Goal: Task Accomplishment & Management: Use online tool/utility

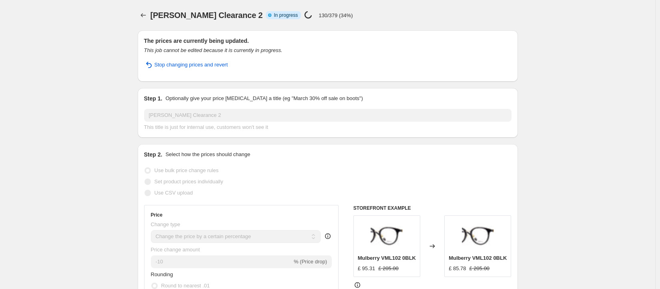
select select "percentage"
select select "no_change"
select select "tag"
click at [223, 66] on span "Stop changing prices and revert" at bounding box center [191, 65] width 74 height 8
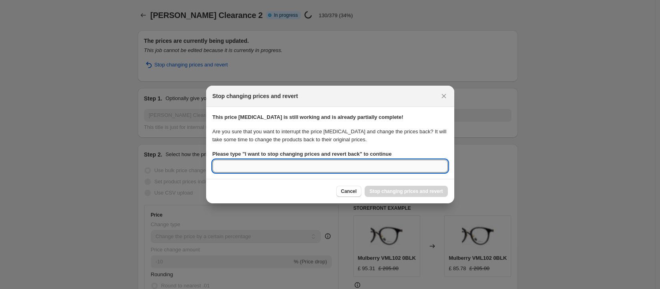
click at [303, 164] on input "Please type " I want to stop changing prices and revert back " to continue" at bounding box center [329, 166] width 235 height 13
click at [305, 162] on input "Please type " I want to stop changing prices and revert back " to continue" at bounding box center [329, 166] width 235 height 13
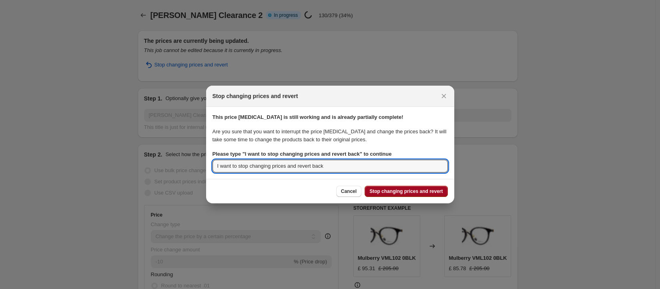
type input "I want to stop changing prices and revert back"
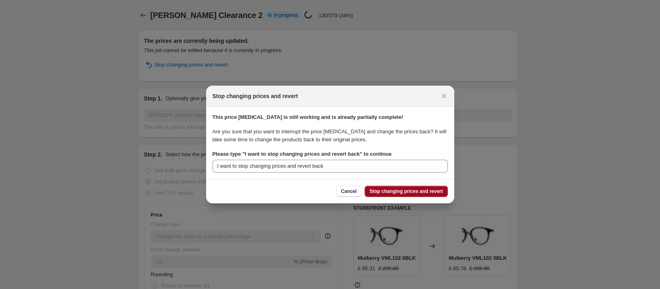
click at [432, 191] on span "Stop changing prices and revert" at bounding box center [405, 191] width 73 height 6
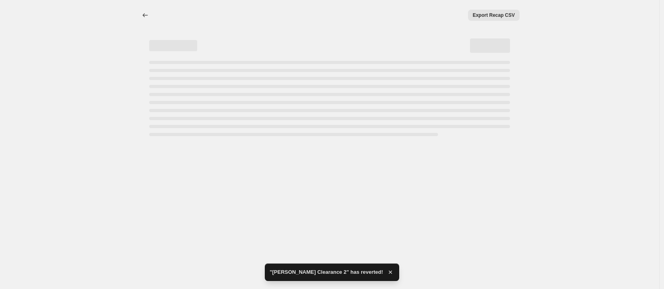
select select "percentage"
select select "no_change"
select select "tag"
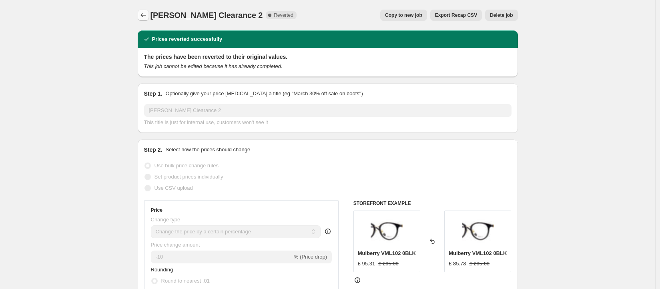
click at [140, 12] on button "Price change jobs" at bounding box center [143, 15] width 11 height 11
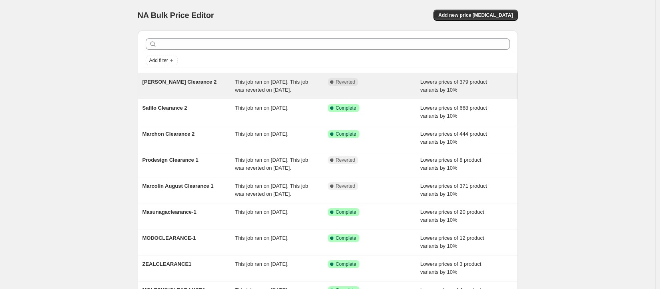
click at [192, 82] on span "[PERSON_NAME] Clearance 2" at bounding box center [179, 82] width 74 height 6
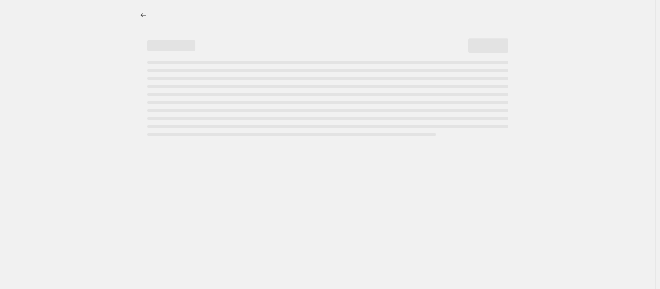
select select "percentage"
select select "no_change"
select select "tag"
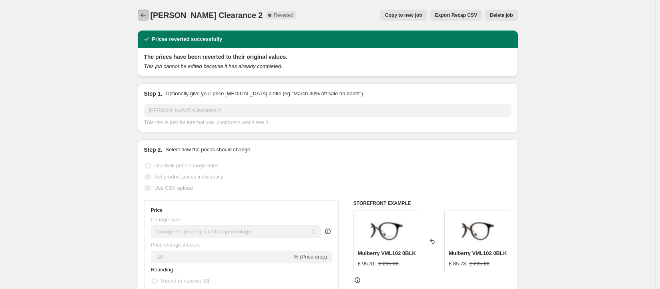
click at [146, 15] on icon "Price change jobs" at bounding box center [142, 15] width 5 height 4
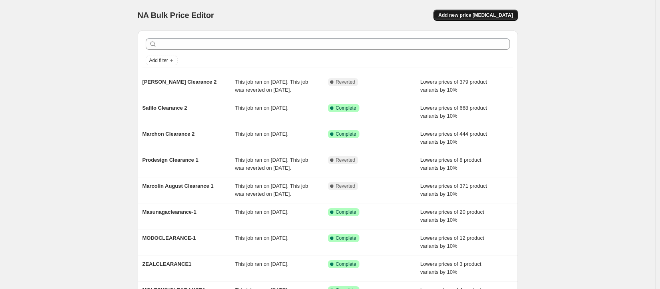
click at [499, 12] on span "Add new price [MEDICAL_DATA]" at bounding box center [475, 15] width 74 height 6
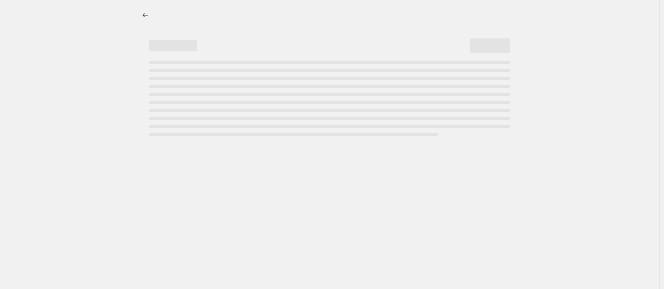
select select "percentage"
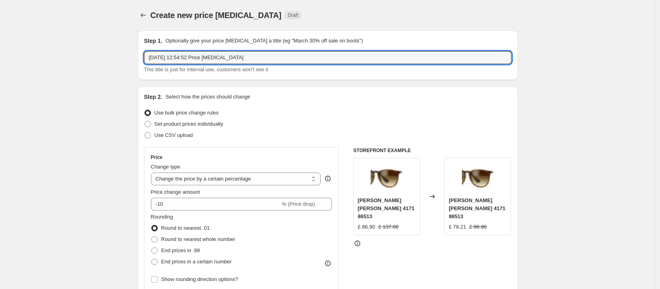
drag, startPoint x: 290, startPoint y: 54, endPoint x: 79, endPoint y: 30, distance: 212.5
type input "[PERSON_NAME] Clearance 2"
click at [278, 179] on select "Change the price to a certain amount Change the price by a certain amount Chang…" at bounding box center [236, 178] width 170 height 13
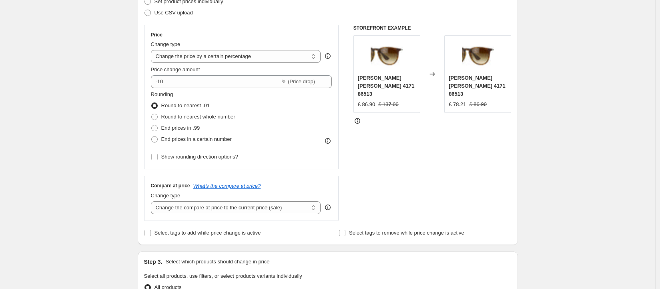
scroll to position [126, 0]
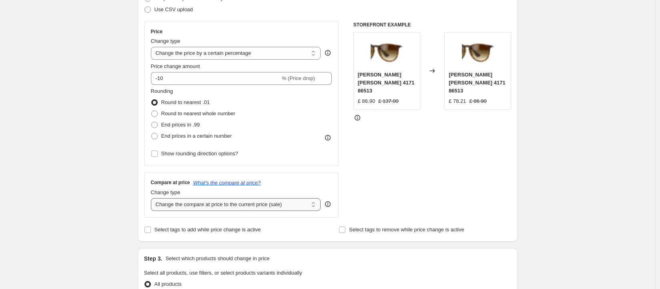
click at [232, 202] on select "Change the compare at price to the current price (sale) Change the compare at p…" at bounding box center [236, 204] width 170 height 13
select select "no_change"
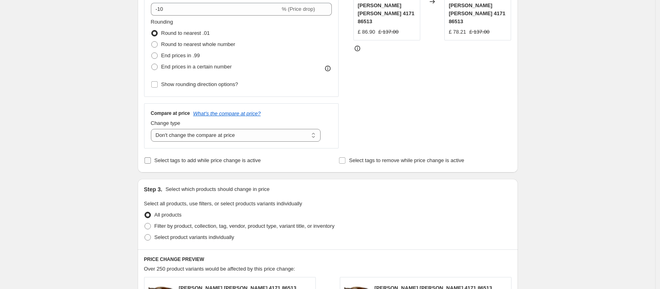
scroll to position [196, 0]
click at [303, 228] on span "Filter by product, collection, tag, vendor, product type, variant title, or inv…" at bounding box center [244, 224] width 180 height 8
click at [145, 222] on input "Filter by product, collection, tag, vendor, product type, variant title, or inv…" at bounding box center [144, 221] width 0 height 0
radio input "true"
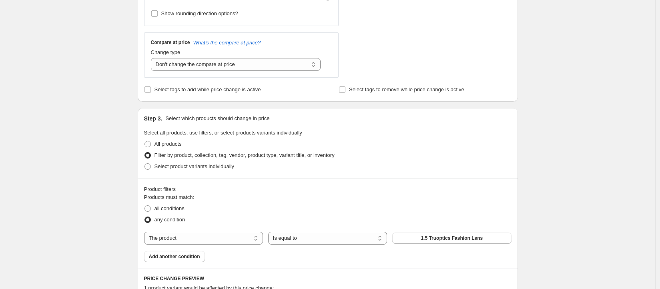
scroll to position [267, 0]
click at [194, 233] on select "The product The product's collection The product's tag The product's vendor The…" at bounding box center [203, 236] width 119 height 13
select select "tag"
click at [453, 232] on button "(G)I-DLE" at bounding box center [451, 236] width 119 height 11
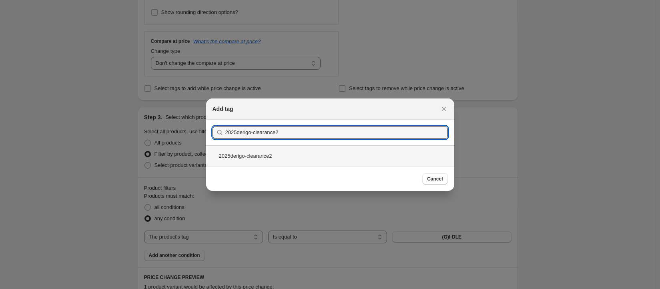
type input "2025derigo-clearance2"
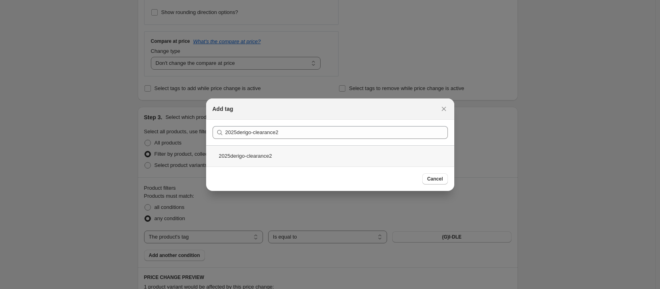
click at [279, 150] on div "2025derigo-clearance2" at bounding box center [330, 155] width 248 height 21
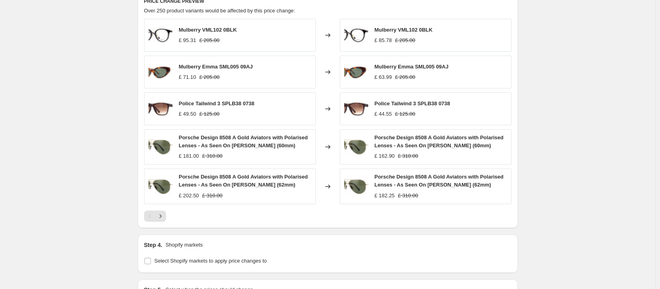
scroll to position [635, 0]
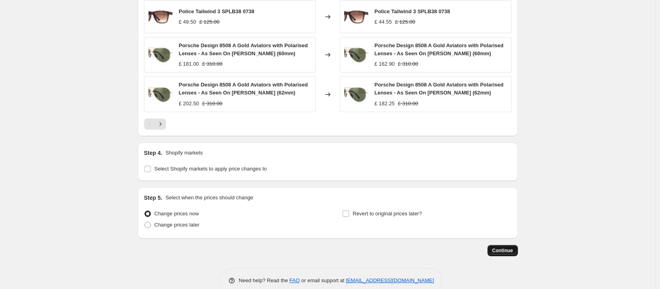
click at [498, 254] on span "Continue" at bounding box center [502, 250] width 21 height 6
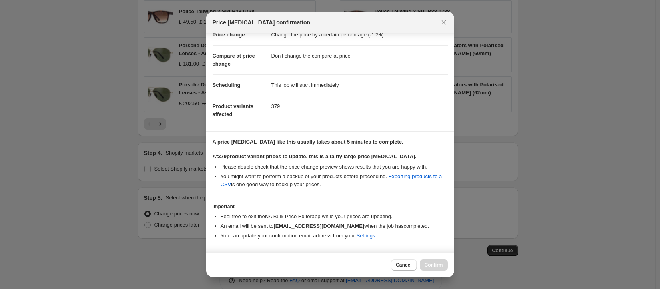
scroll to position [51, 0]
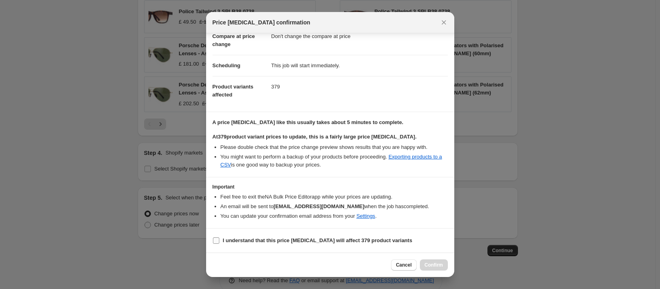
click at [224, 240] on b "I understand that this price [MEDICAL_DATA] will affect 379 product variants" at bounding box center [317, 240] width 189 height 6
click at [219, 240] on input "I understand that this price [MEDICAL_DATA] will affect 379 product variants" at bounding box center [216, 240] width 6 height 6
checkbox input "true"
click at [404, 263] on span "Cancel" at bounding box center [404, 265] width 16 height 6
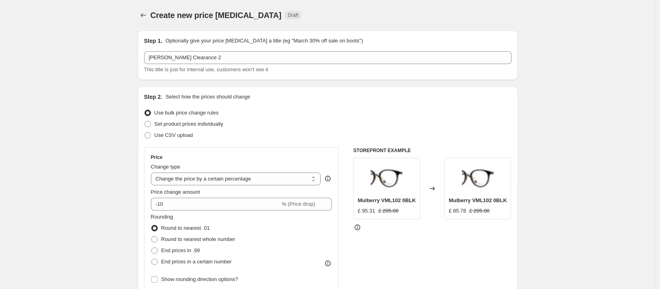
scroll to position [635, 0]
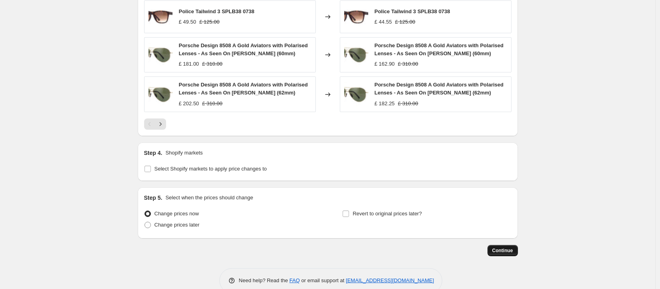
click at [502, 254] on span "Continue" at bounding box center [502, 250] width 21 height 6
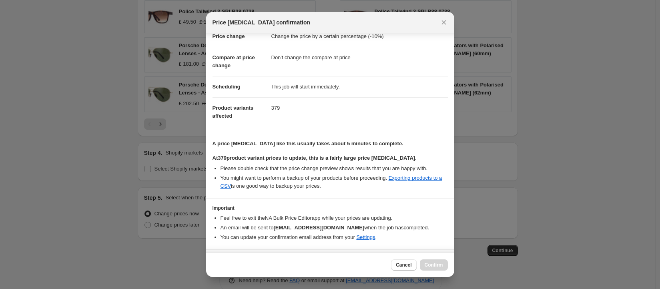
scroll to position [51, 0]
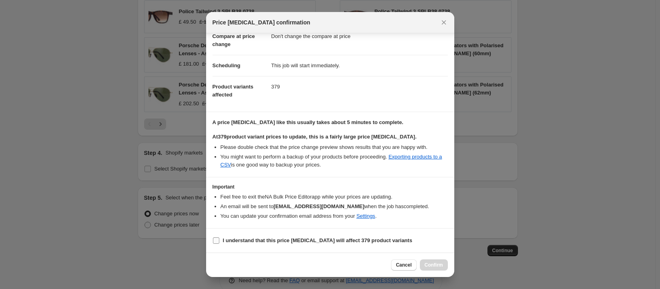
click at [260, 238] on b "I understand that this price [MEDICAL_DATA] will affect 379 product variants" at bounding box center [317, 240] width 189 height 6
click at [219, 238] on input "I understand that this price [MEDICAL_DATA] will affect 379 product variants" at bounding box center [216, 240] width 6 height 6
checkbox input "true"
click at [434, 269] on button "Confirm" at bounding box center [434, 264] width 28 height 11
type input "[PERSON_NAME] Clearance 2"
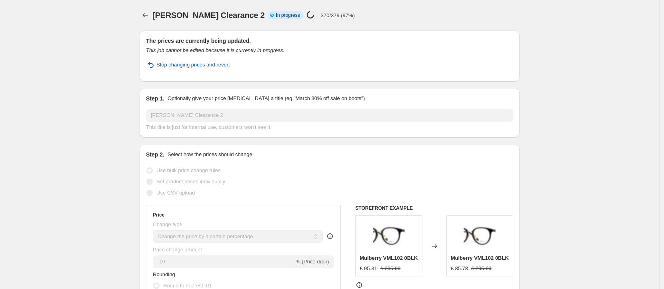
select select "percentage"
select select "no_change"
select select "tag"
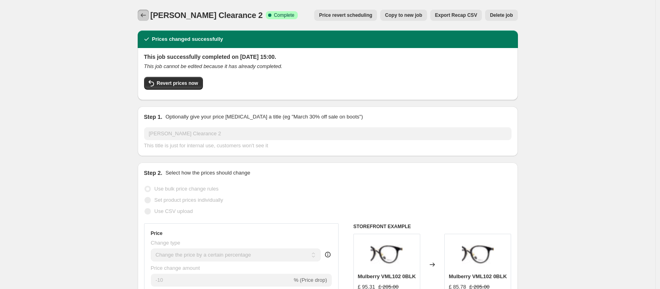
click at [146, 12] on icon "Price change jobs" at bounding box center [143, 15] width 8 height 8
